Goal: Task Accomplishment & Management: Use online tool/utility

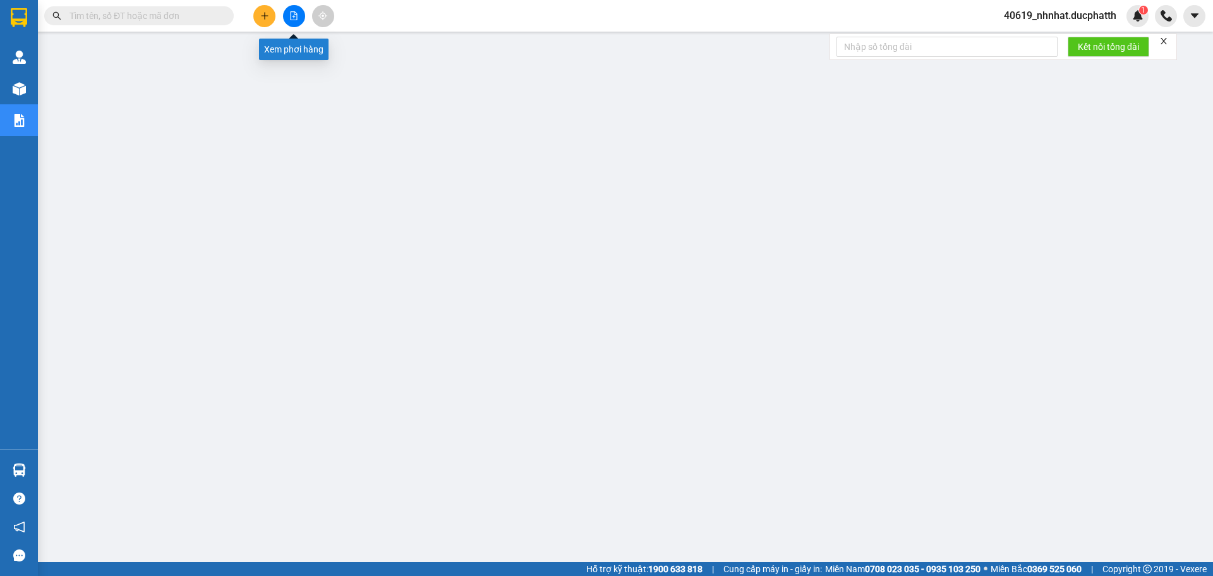
click at [302, 17] on button at bounding box center [294, 16] width 22 height 22
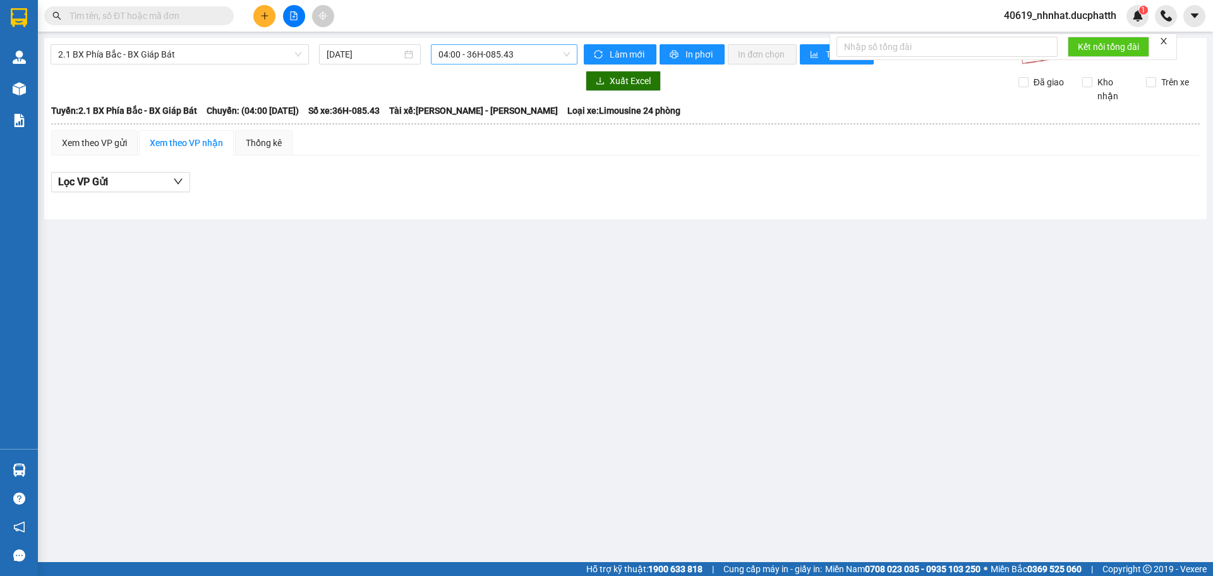
click at [478, 61] on span "04:00 - 36H-085.43" at bounding box center [504, 54] width 131 height 19
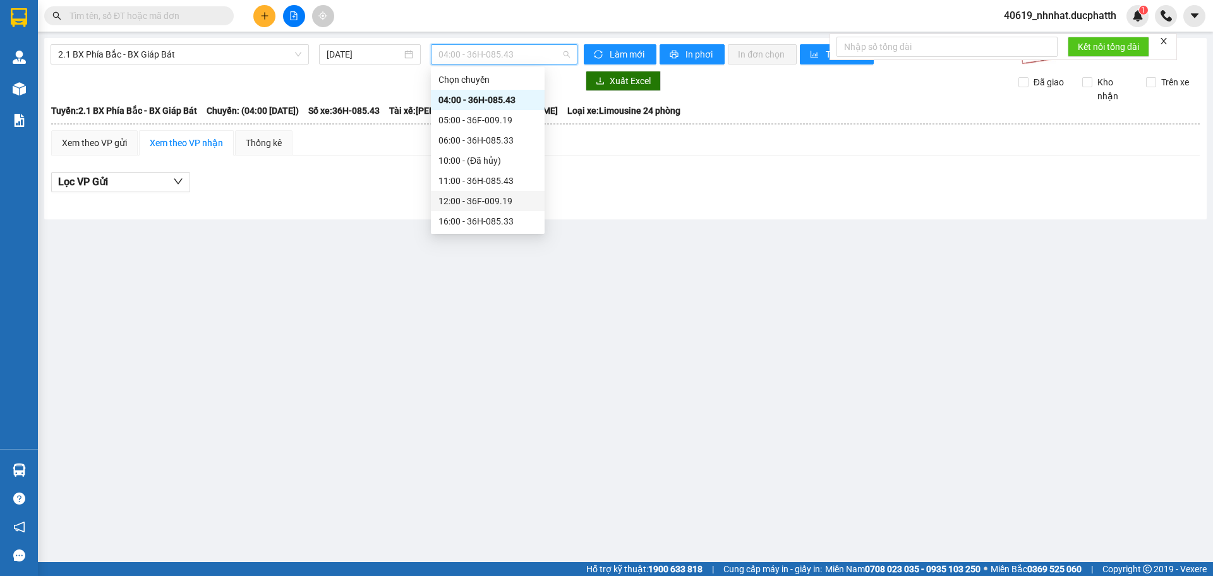
click at [446, 207] on div "12:00 - 36F-009.19" at bounding box center [488, 201] width 99 height 14
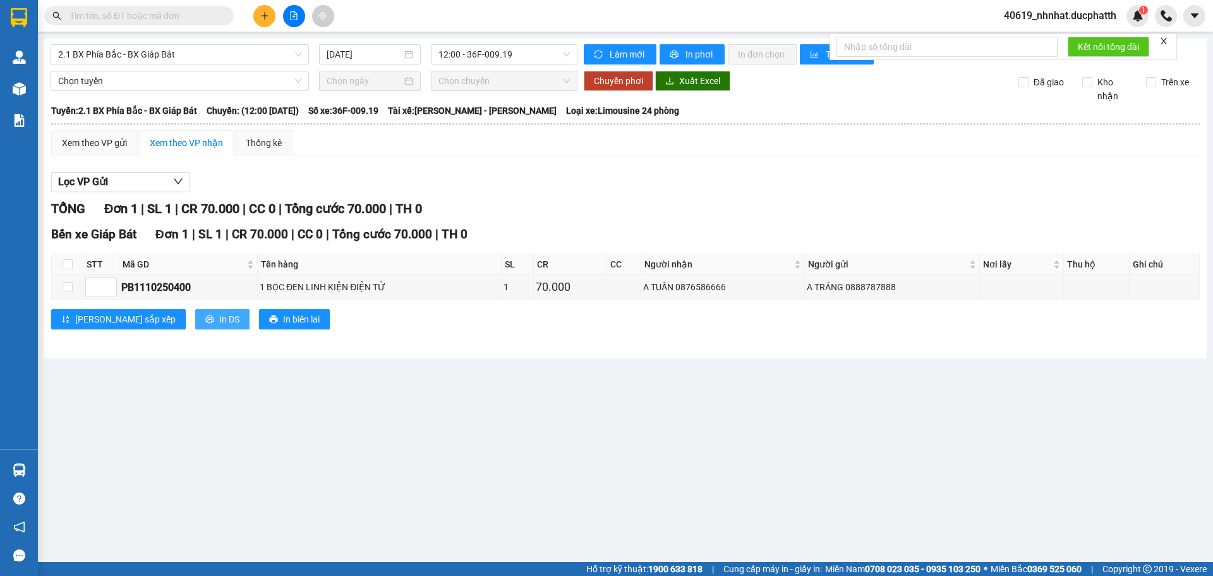
click at [219, 322] on span "In DS" at bounding box center [229, 319] width 20 height 14
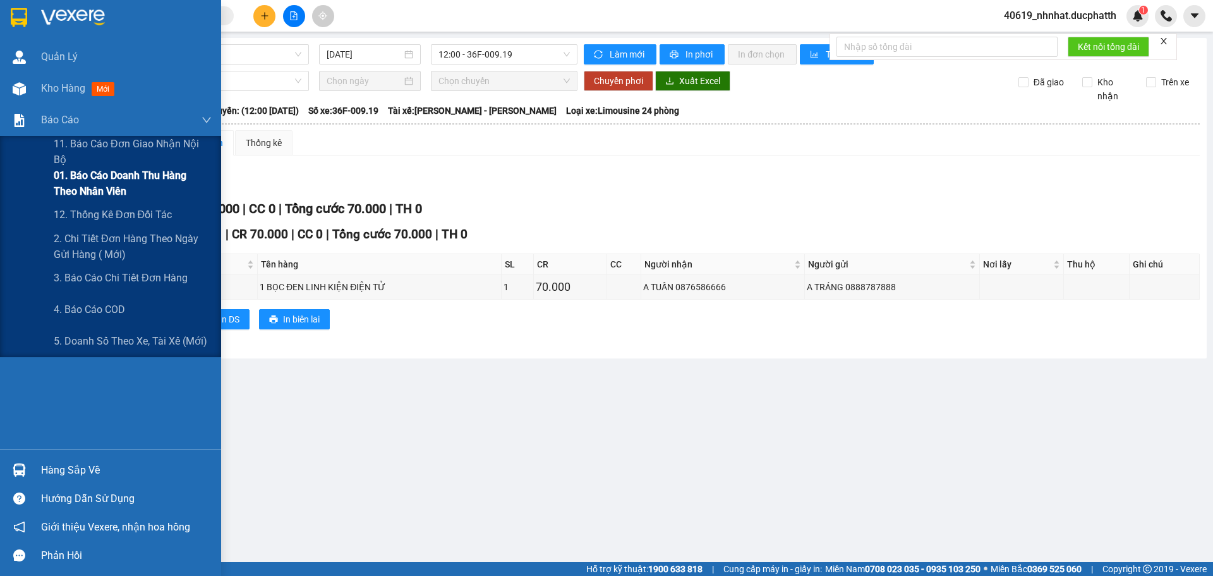
click at [95, 183] on span "01. Báo cáo doanh thu hàng theo nhân viên" at bounding box center [133, 183] width 158 height 32
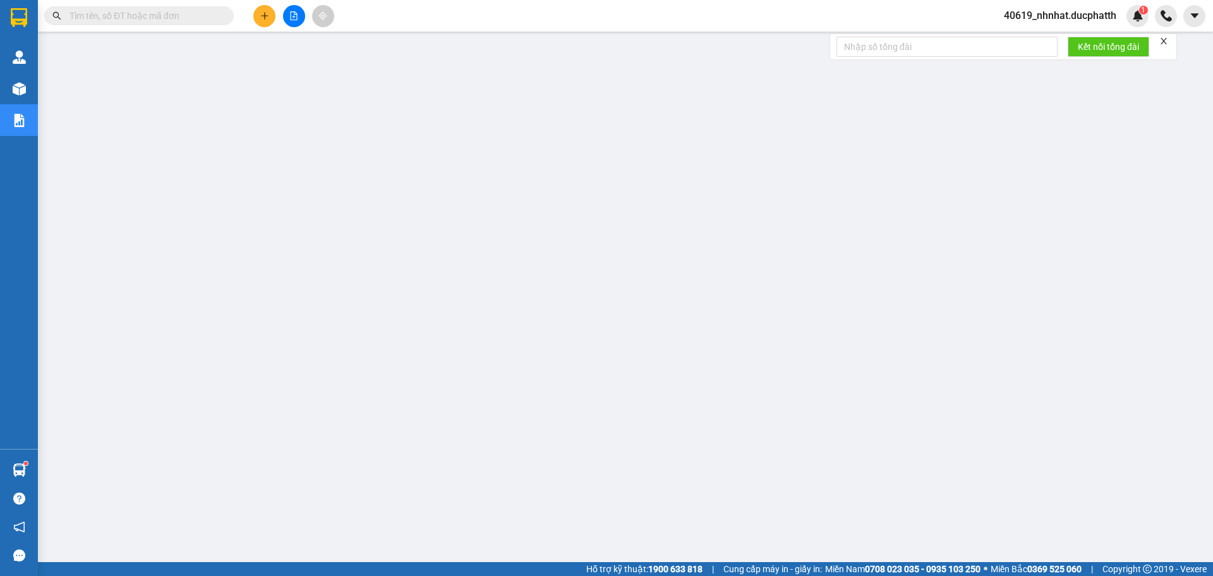
click at [1071, 20] on span "40619_nhnhat.ducphatth" at bounding box center [1060, 16] width 133 height 16
click at [1047, 44] on span "Đăng xuất" at bounding box center [1065, 39] width 107 height 14
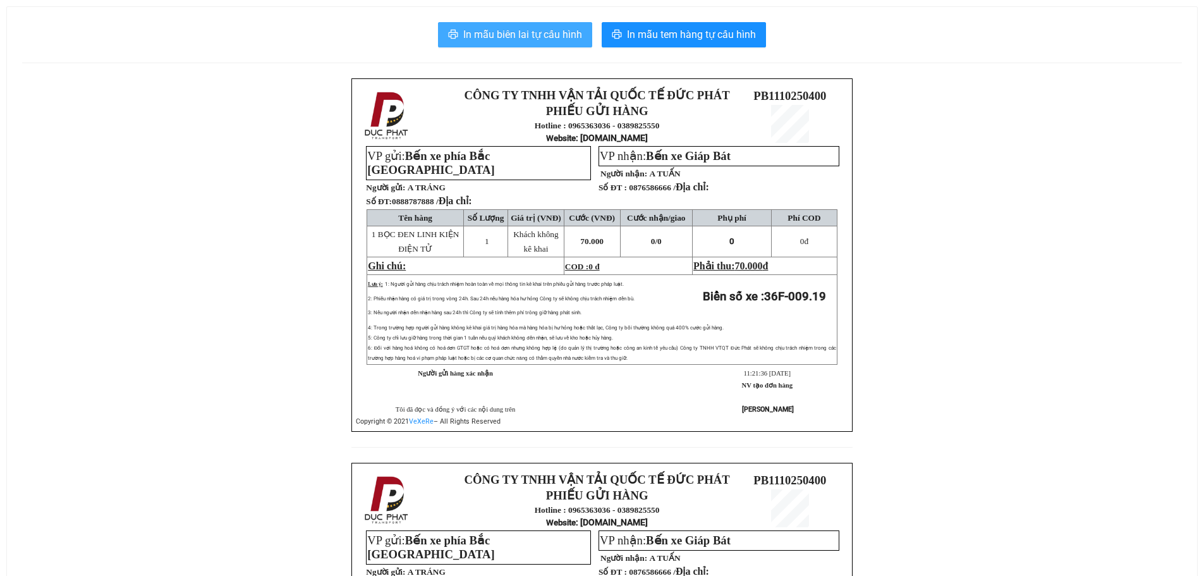
click at [537, 40] on span "In mẫu biên lai tự cấu hình" at bounding box center [522, 35] width 119 height 16
click at [923, 490] on div "CÔNG TY TNHH VẬN TẢI QUỐC TẾ ĐỨC PHÁT PHIẾU GỬI HÀNG Hotline : 0965363036 - 038…" at bounding box center [602, 462] width 1160 height 768
click at [572, 33] on span "In mẫu biên lai tự cấu hình" at bounding box center [522, 35] width 119 height 16
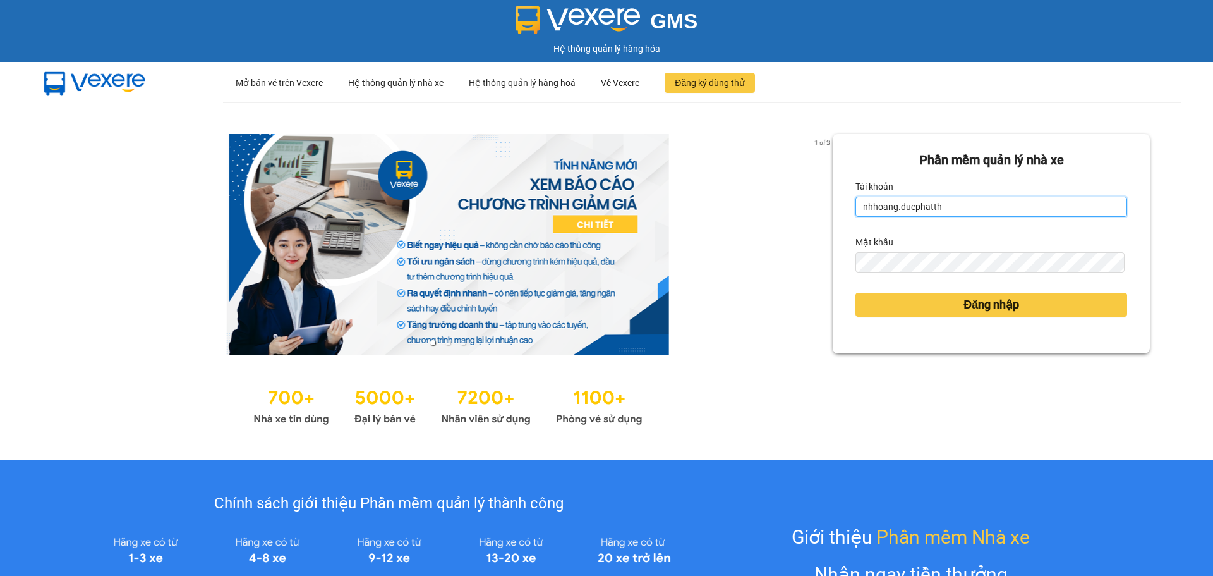
drag, startPoint x: 1000, startPoint y: 200, endPoint x: 770, endPoint y: 195, distance: 230.1
click at [770, 195] on div "1 of 3 Phần mềm quản lý nhà xe Tài khoản nhhoang.ducphatth Mật khẩu Đăng nhập" at bounding box center [606, 281] width 1213 height 358
type input "n"
type input "minhmanh.ducphatth"
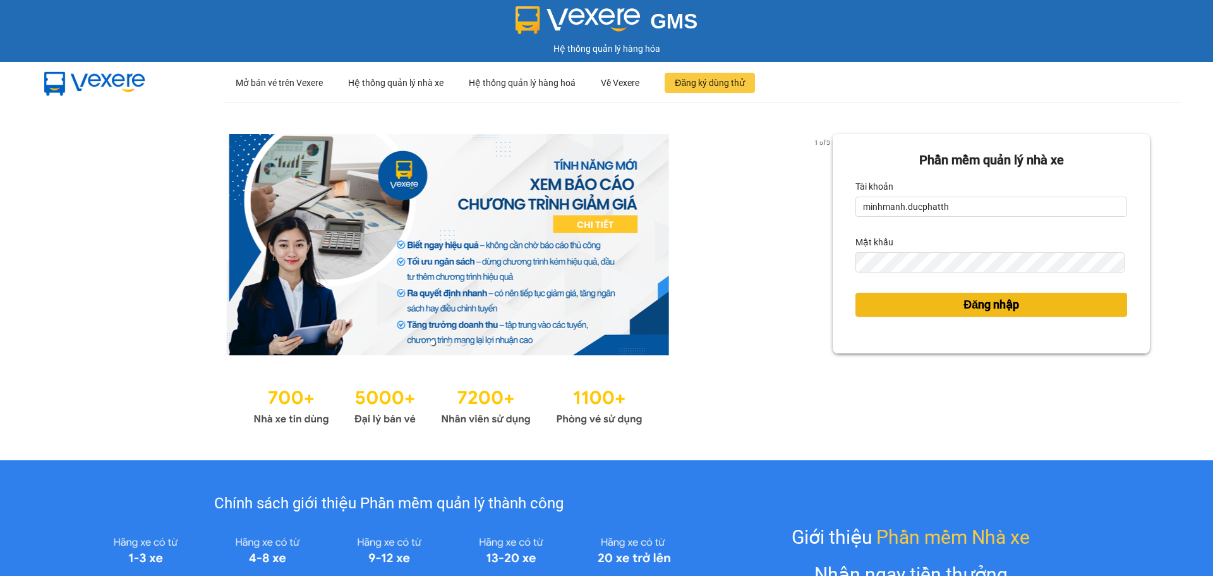
click at [973, 300] on span "Đăng nhập" at bounding box center [992, 305] width 56 height 18
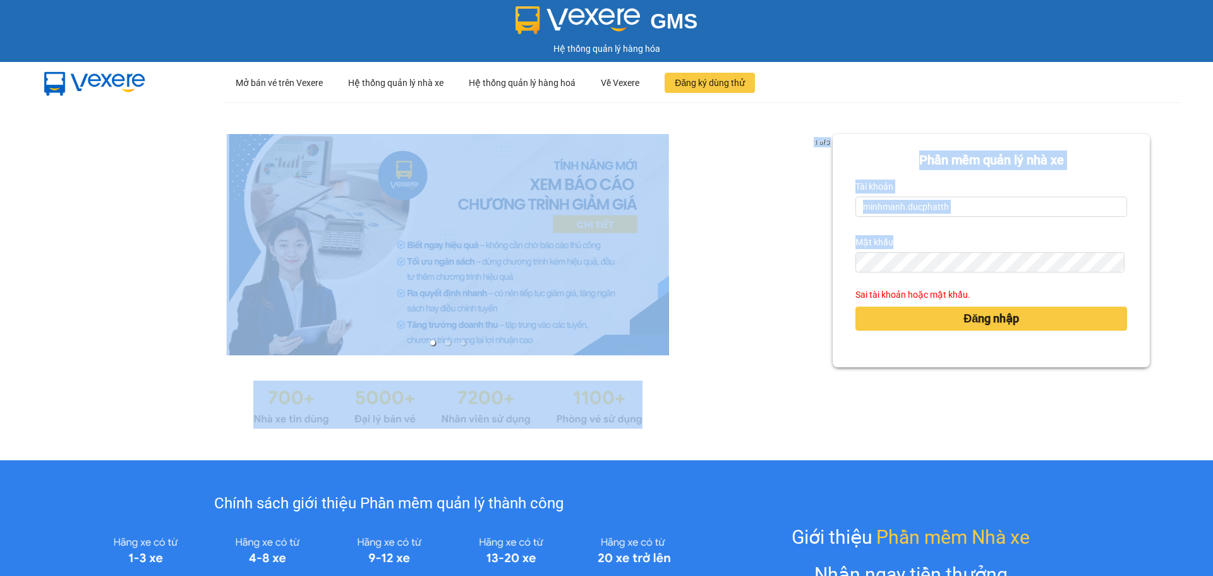
drag, startPoint x: 954, startPoint y: 249, endPoint x: 792, endPoint y: 264, distance: 162.5
click at [792, 264] on div "1 of 3 Phần mềm quản lý nhà xe Tài khoản minhmanh.ducphatth Mật khẩu Sai tài kh…" at bounding box center [606, 281] width 1213 height 358
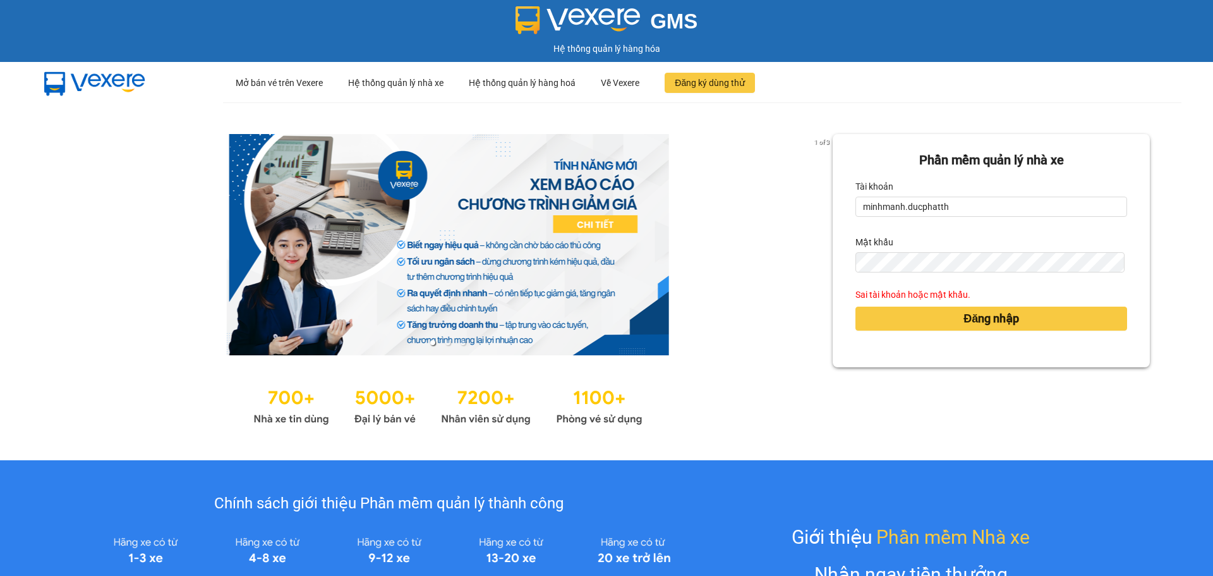
click at [901, 274] on form "Phần mềm quản lý nhà xe Tài khoản minhmanh.ducphatth Mật khẩu Sai tài khoản hoặ…" at bounding box center [992, 250] width 272 height 200
click at [836, 272] on div "Phần mềm quản lý nhà xe Tài khoản minhmanh.ducphatth Mật khẩu Sai tài khoản hoặ…" at bounding box center [991, 250] width 317 height 233
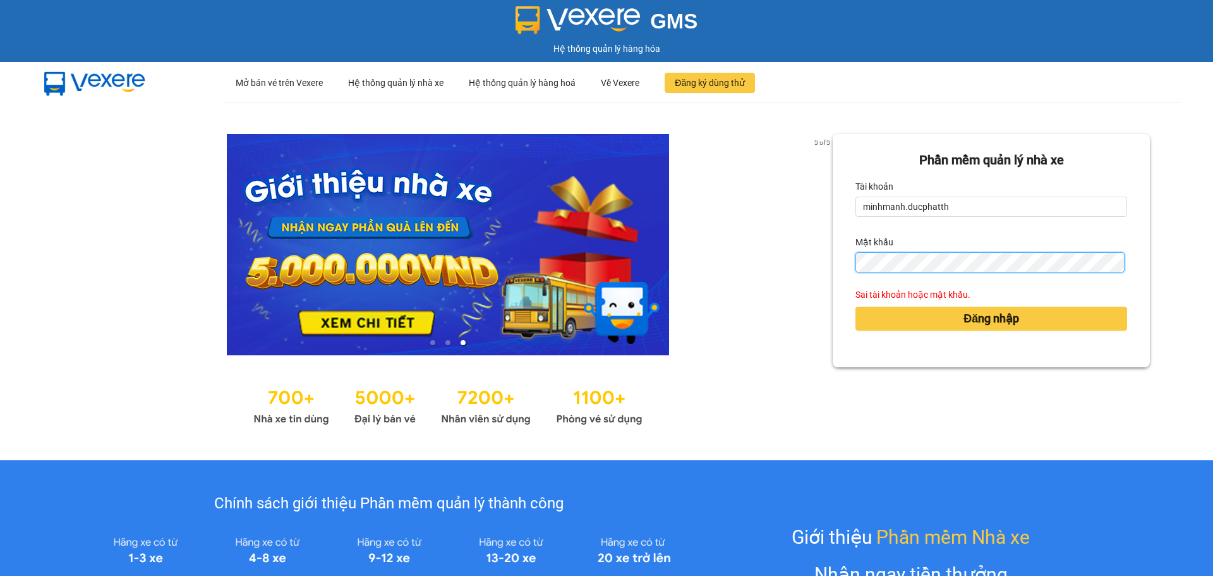
click at [856, 306] on button "Đăng nhập" at bounding box center [992, 318] width 272 height 24
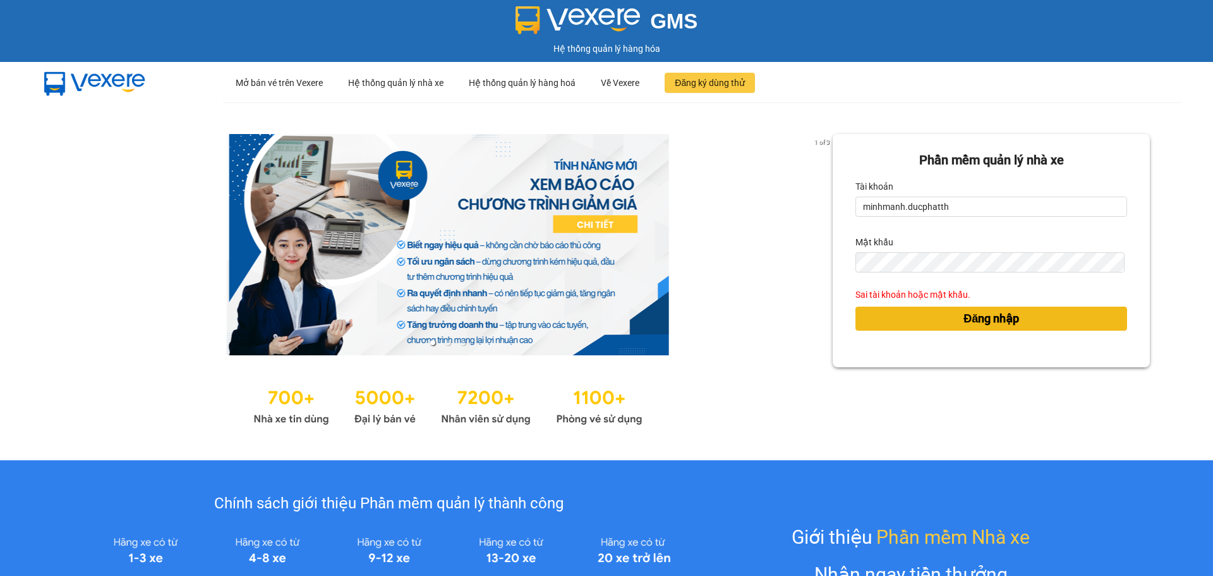
click at [887, 320] on button "Đăng nhập" at bounding box center [992, 318] width 272 height 24
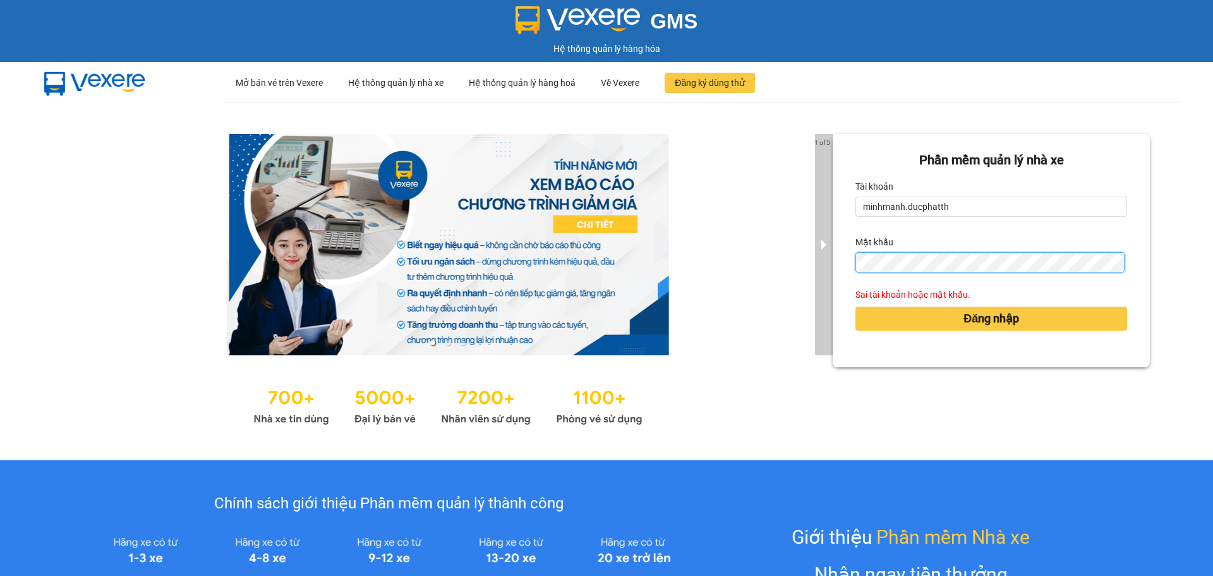
click at [815, 274] on div "1 of 3 Phần mềm quản lý nhà xe Tài khoản minhmanh.ducphatth Mật khẩu Sai tài kh…" at bounding box center [606, 281] width 1213 height 358
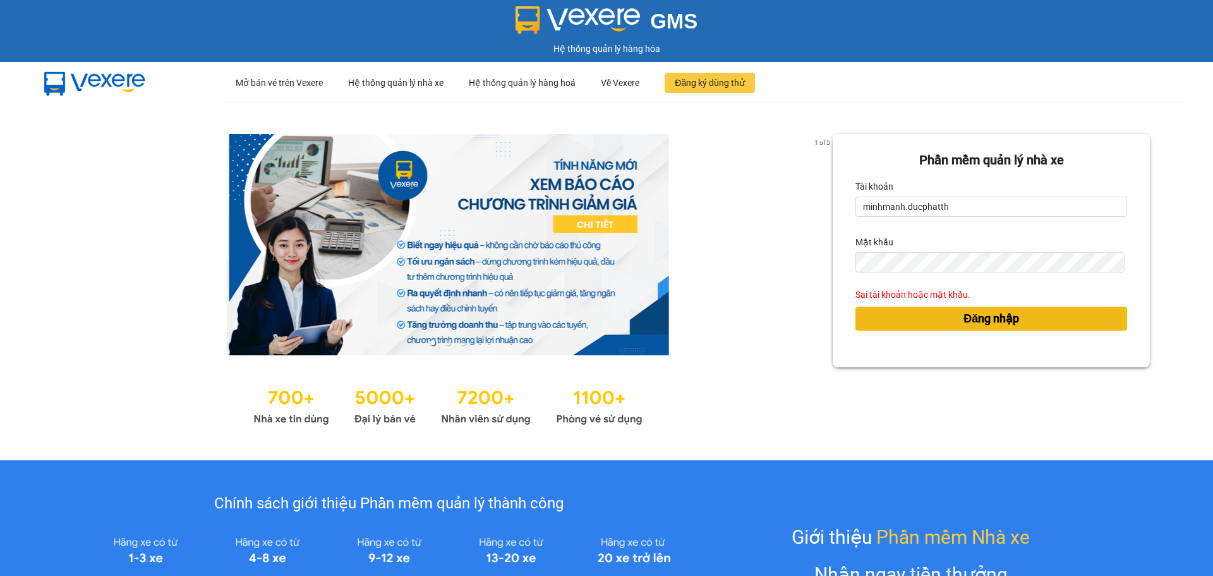
click at [887, 314] on button "Đăng nhập" at bounding box center [992, 318] width 272 height 24
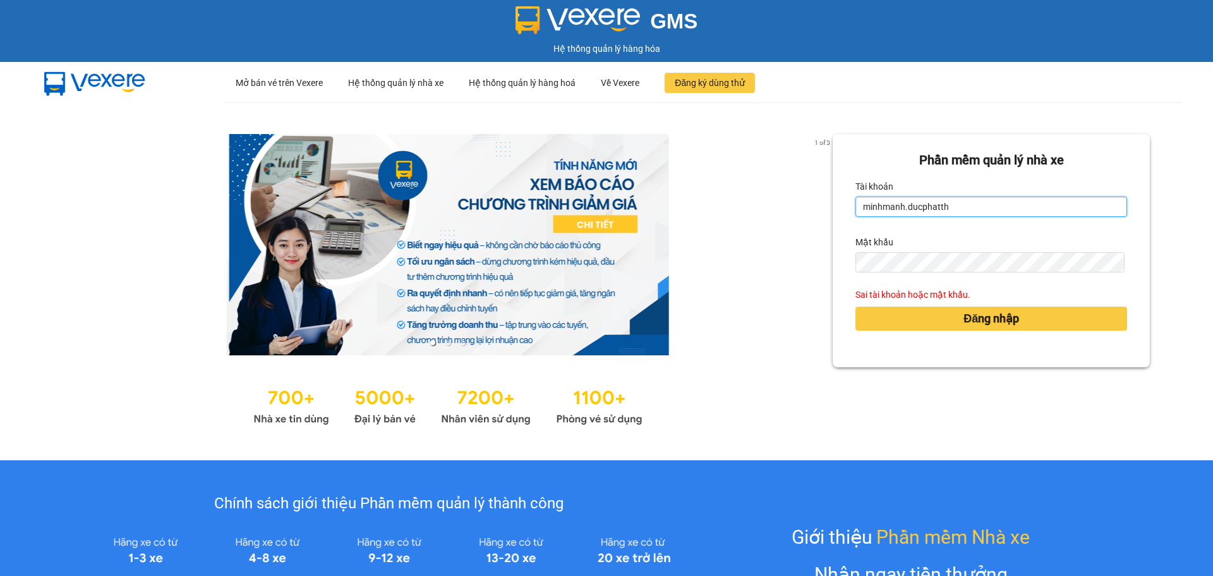
click at [964, 202] on input "minhmanh.ducphatth" at bounding box center [992, 207] width 272 height 20
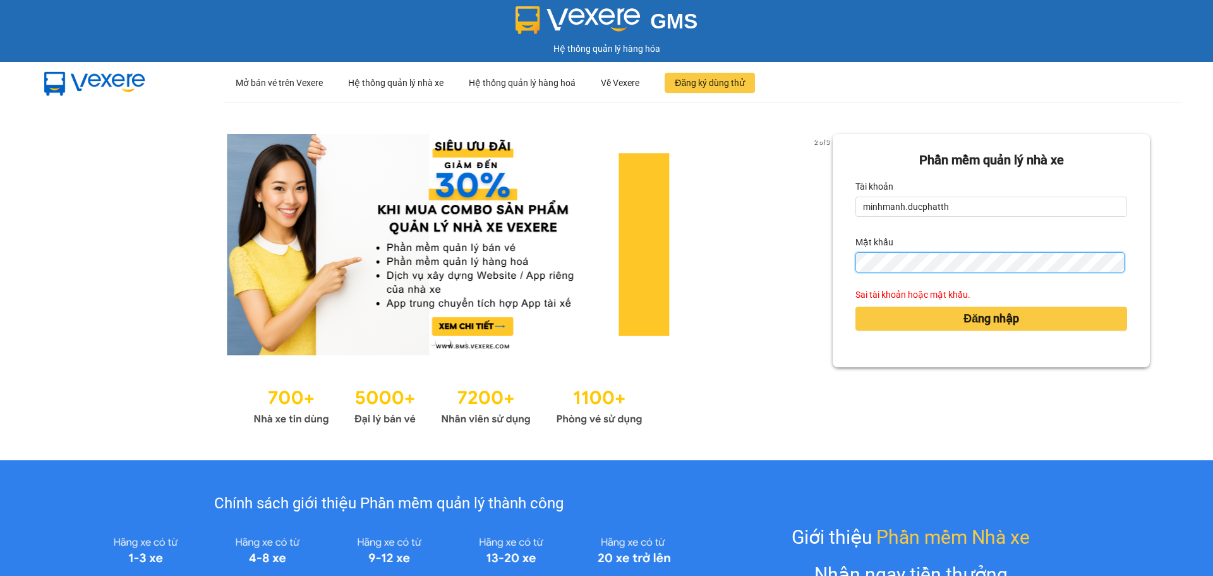
click at [795, 276] on div "2 of 3 Phần mềm quản lý nhà xe Tài khoản minhmanh.ducphatth Mật khẩu Sai tài kh…" at bounding box center [606, 281] width 1213 height 358
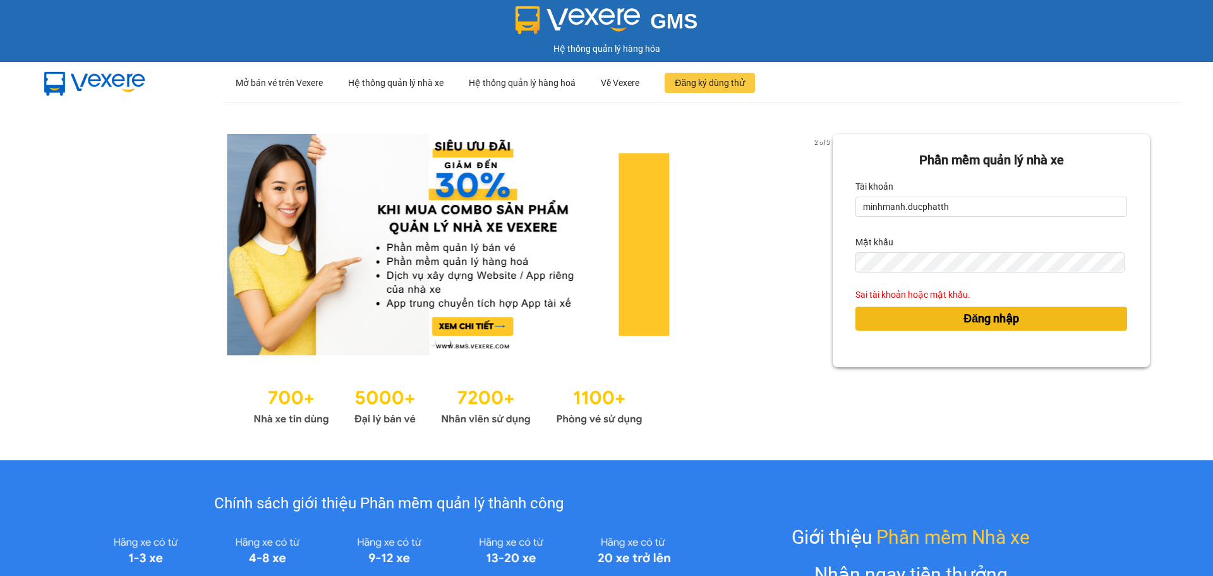
click at [870, 317] on button "Đăng nhập" at bounding box center [992, 318] width 272 height 24
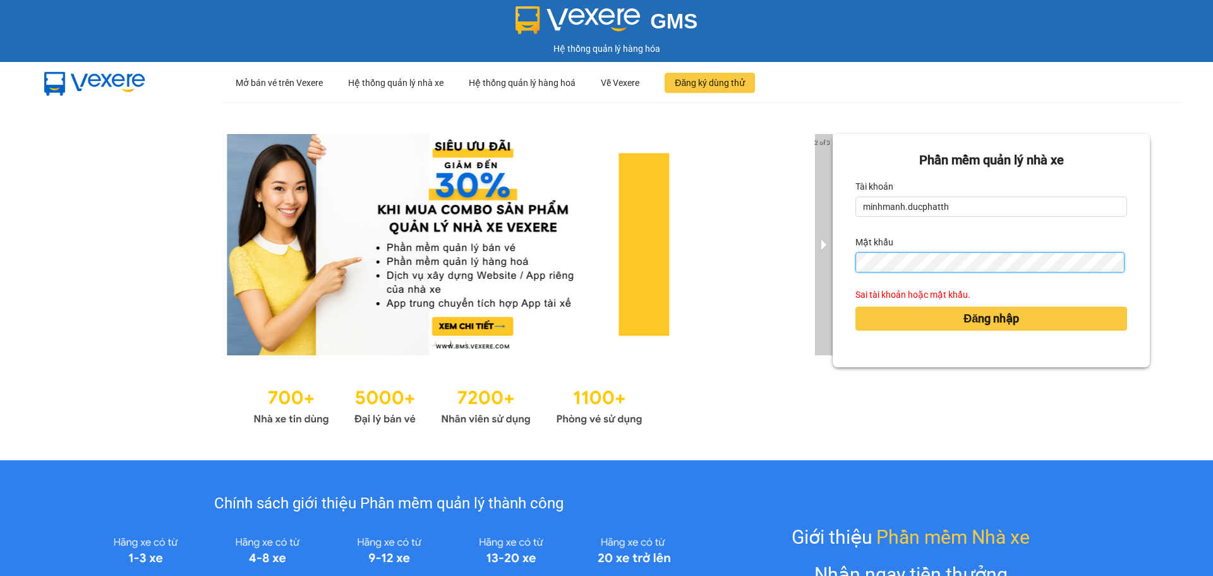
click at [823, 269] on div "2 of 3 Phần mềm quản lý nhà xe Tài khoản minhmanh.ducphatth Mật khẩu Sai tài kh…" at bounding box center [606, 281] width 1213 height 358
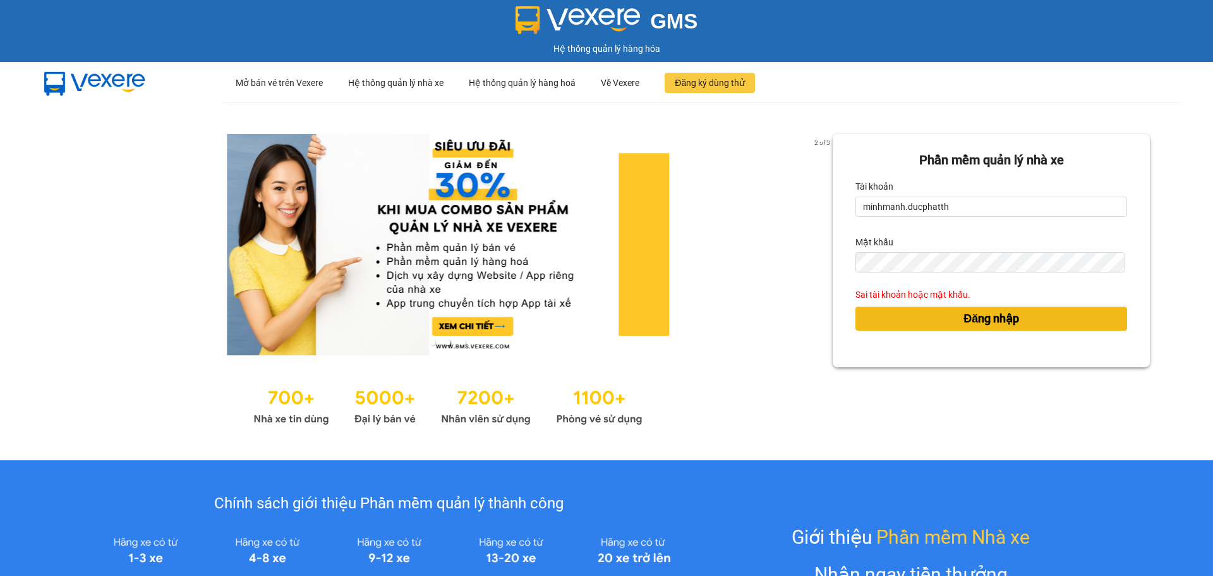
click at [903, 317] on button "Đăng nhập" at bounding box center [992, 318] width 272 height 24
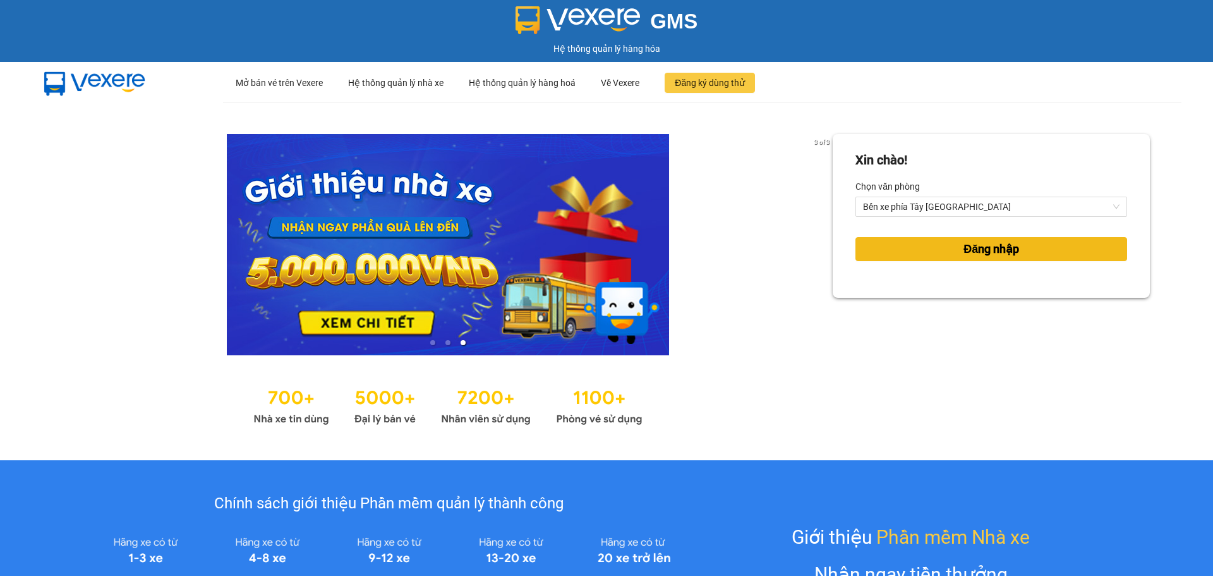
drag, startPoint x: 964, startPoint y: 207, endPoint x: 951, endPoint y: 249, distance: 44.4
click at [965, 207] on span "Bến xe phía Tây [GEOGRAPHIC_DATA]" at bounding box center [991, 206] width 257 height 19
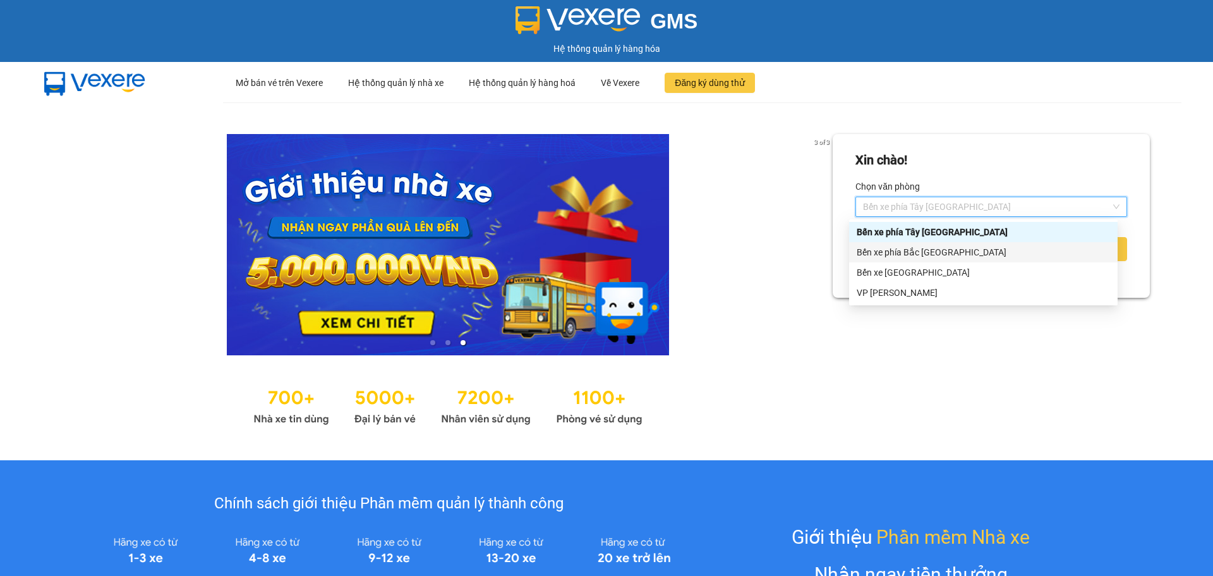
click at [954, 252] on div "Bến xe phía Bắc [GEOGRAPHIC_DATA]" at bounding box center [983, 252] width 253 height 14
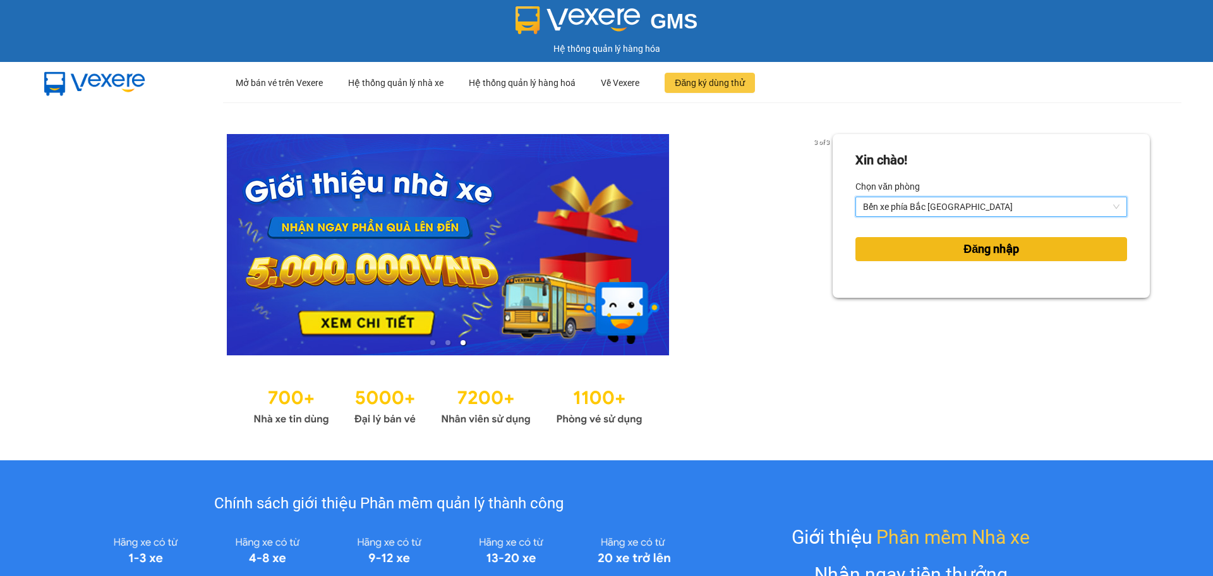
click at [952, 257] on button "Đăng nhập" at bounding box center [992, 249] width 272 height 24
